Goal: Communication & Community: Answer question/provide support

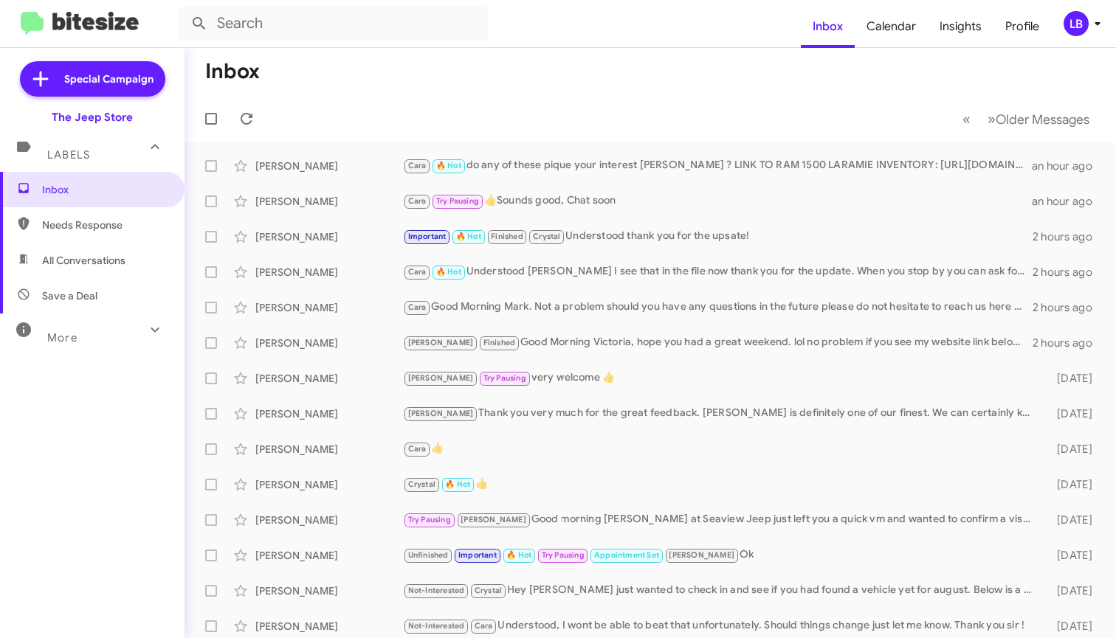
click at [407, 106] on mat-toolbar-row "« Previous » Next Older Messages" at bounding box center [649, 118] width 931 height 47
click at [103, 249] on span "All Conversations" at bounding box center [92, 260] width 184 height 35
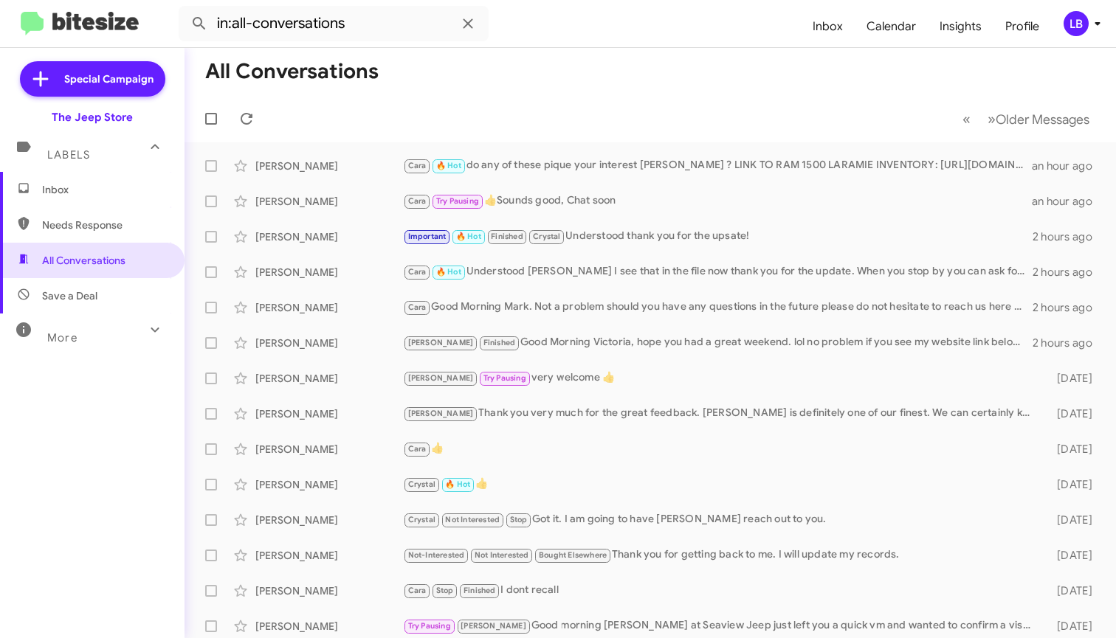
click at [424, 131] on mat-toolbar-row "« Previous » Next Older Messages" at bounding box center [649, 118] width 931 height 47
click at [443, 113] on mat-toolbar-row "« Previous » Next Older Messages" at bounding box center [649, 118] width 931 height 47
click at [111, 218] on span "Needs Response" at bounding box center [104, 225] width 125 height 15
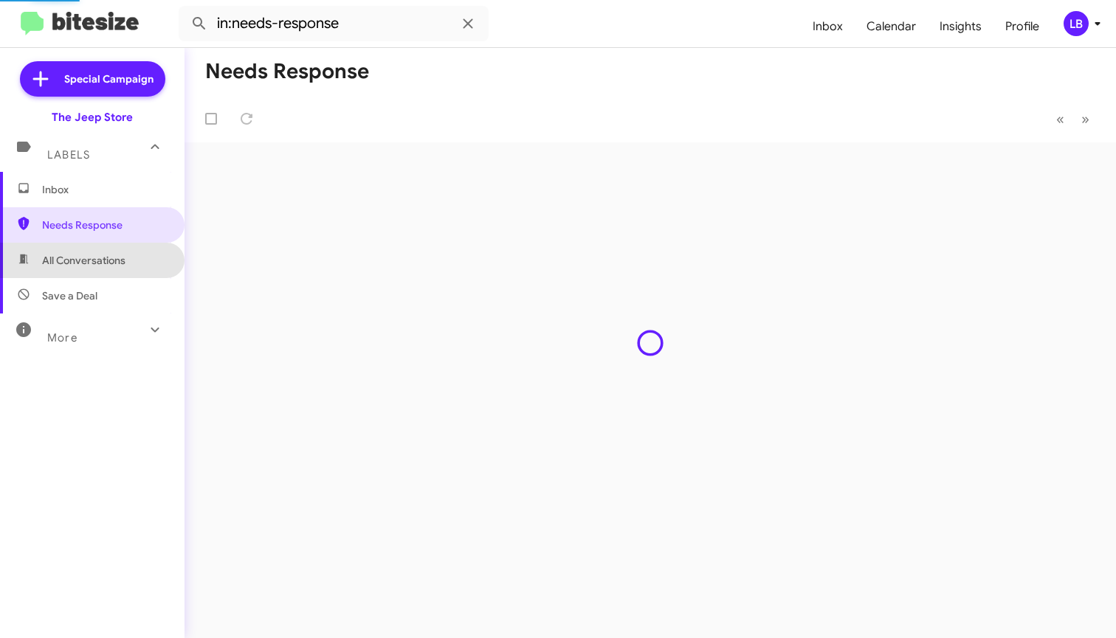
click at [106, 263] on span "All Conversations" at bounding box center [83, 260] width 83 height 15
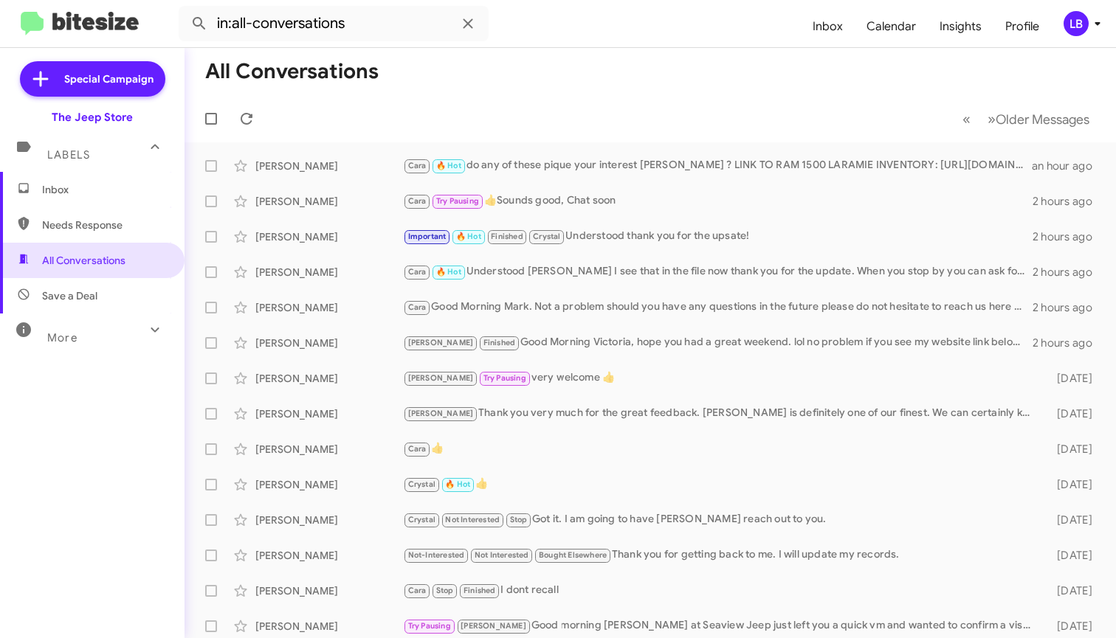
click at [147, 208] on span "Needs Response" at bounding box center [92, 224] width 184 height 35
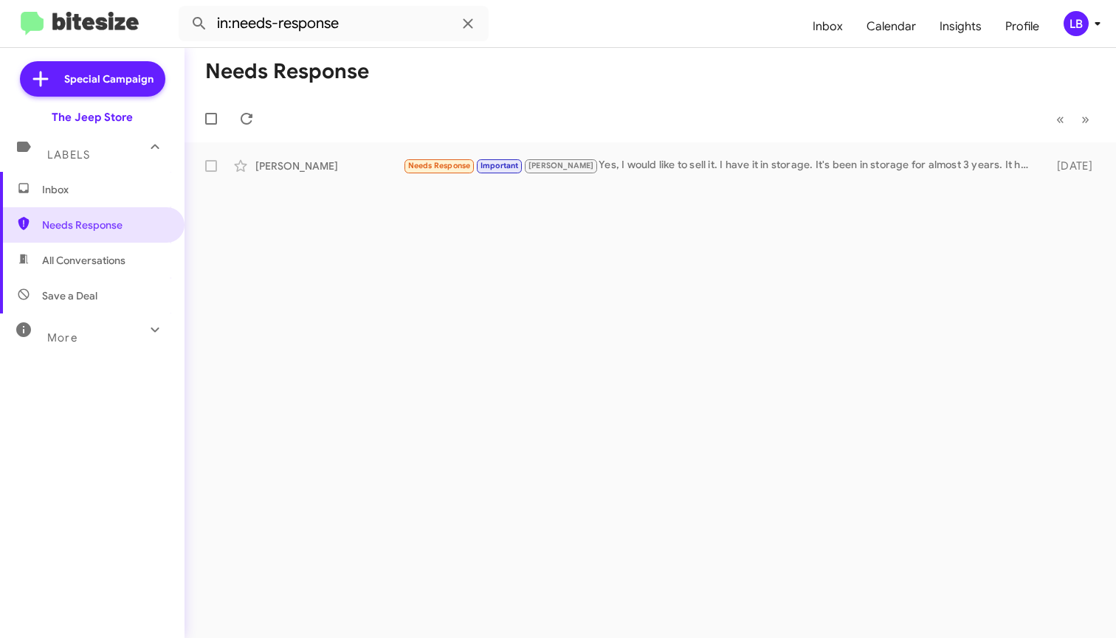
drag, startPoint x: 621, startPoint y: 117, endPoint x: 701, endPoint y: 145, distance: 84.2
click at [621, 117] on mat-toolbar-row "« Previous » Next" at bounding box center [649, 118] width 931 height 47
click at [108, 264] on span "All Conversations" at bounding box center [83, 260] width 83 height 15
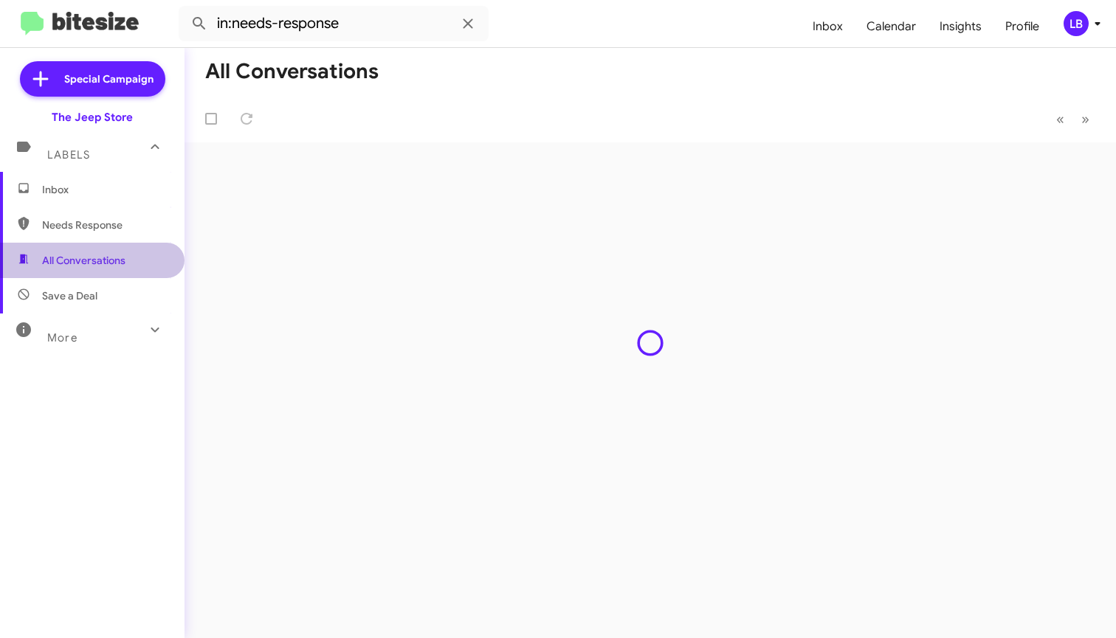
type input "in:all-conversations"
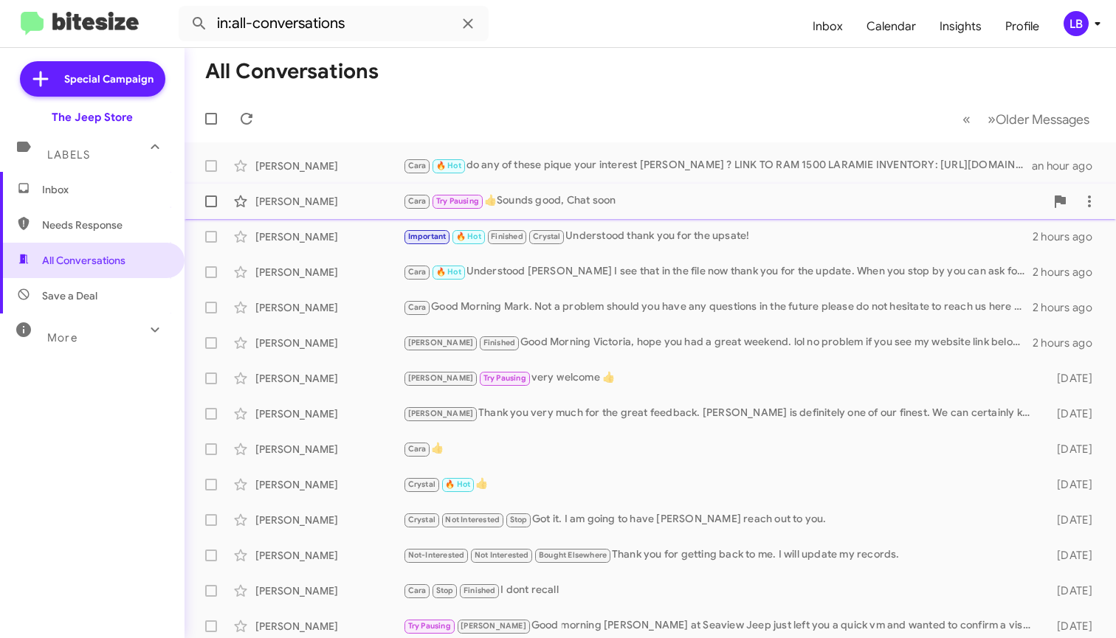
scroll to position [218, 0]
